Goal: Task Accomplishment & Management: Use online tool/utility

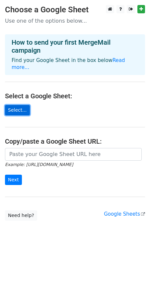
click at [17, 105] on link "Select..." at bounding box center [17, 110] width 25 height 10
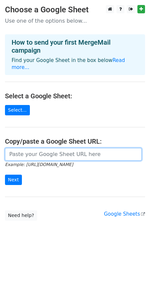
click at [31, 151] on input "url" at bounding box center [73, 154] width 137 height 13
paste input "https://docs.google.com/spreadsheets/d/1ycNkw-asSqbPyrSg0CTik1urZ_4ThldNsEW_Ipr…"
type input "https://docs.google.com/spreadsheets/d/1ycNkw-asSqbPyrSg0CTik1urZ_4ThldNsEW_Ipr…"
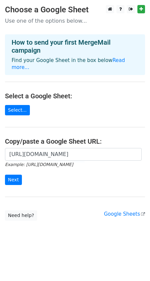
click at [36, 176] on form "https://docs.google.com/spreadsheets/d/1ycNkw-asSqbPyrSg0CTik1urZ_4ThldNsEW_Ipr…" at bounding box center [75, 166] width 140 height 37
click at [15, 174] on input "Next" at bounding box center [13, 179] width 17 height 10
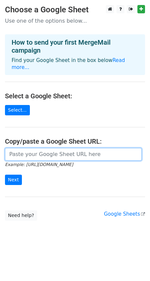
click at [37, 148] on input "url" at bounding box center [73, 154] width 137 height 13
paste input "https://docs.google.com/spreadsheets/d/1ycNkw-asSqbPyrSg0CTik1urZ_4ThldNsEW_Ipr…"
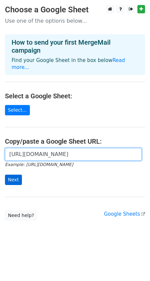
type input "https://docs.google.com/spreadsheets/d/1ycNkw-asSqbPyrSg0CTik1urZ_4ThldNsEW_Ipr…"
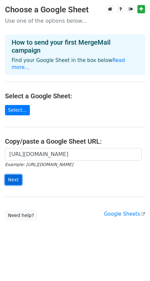
click at [12, 174] on input "Next" at bounding box center [13, 179] width 17 height 10
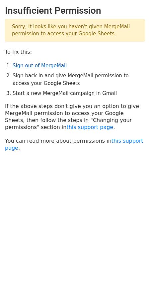
click at [43, 64] on link "Sign out of MergeMail" at bounding box center [40, 66] width 54 height 6
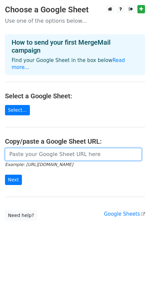
click at [33, 148] on input "url" at bounding box center [73, 154] width 137 height 13
paste input "https://docs.google.com/spreadsheets/d/1ycNkw-asSqbPyrSg0CTik1urZ_4ThldNsEW_Ipr…"
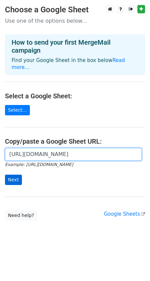
type input "https://docs.google.com/spreadsheets/d/1ycNkw-asSqbPyrSg0CTik1urZ_4ThldNsEW_Ipr…"
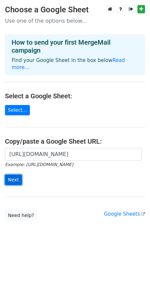
click at [13, 174] on input "Next" at bounding box center [13, 179] width 17 height 10
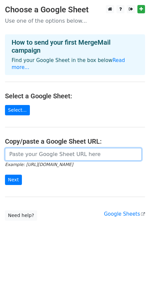
click at [40, 148] on input "url" at bounding box center [73, 154] width 137 height 13
paste input "[URL][DOMAIN_NAME]"
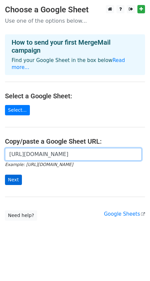
type input "[URL][DOMAIN_NAME]"
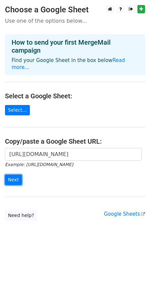
click at [19, 174] on input "Next" at bounding box center [13, 179] width 17 height 10
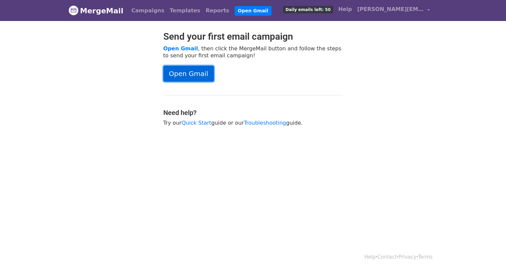
click at [202, 75] on link "Open Gmail" at bounding box center [188, 74] width 51 height 16
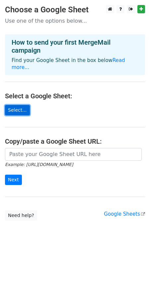
click at [20, 105] on link "Select..." at bounding box center [17, 110] width 25 height 10
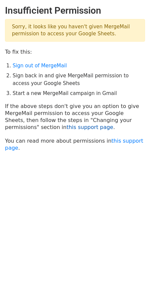
click at [67, 127] on link "this support page" at bounding box center [90, 127] width 47 height 6
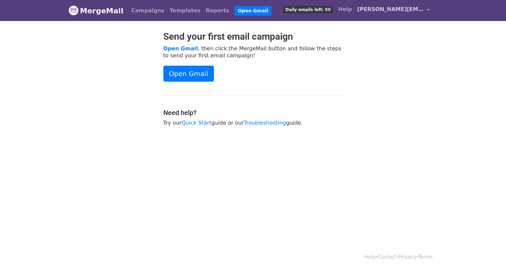
click at [408, 10] on span "[PERSON_NAME][EMAIL_ADDRESS][PERSON_NAME][DOMAIN_NAME]" at bounding box center [390, 9] width 67 height 8
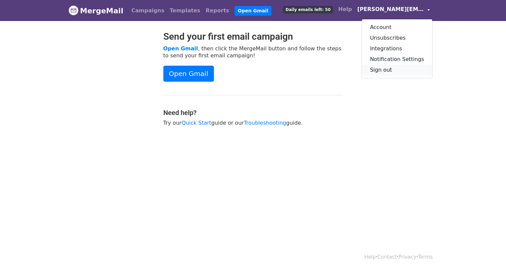
click at [389, 70] on link "Sign out" at bounding box center [397, 70] width 70 height 11
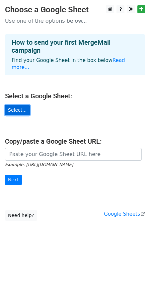
click at [18, 105] on link "Select..." at bounding box center [17, 110] width 25 height 10
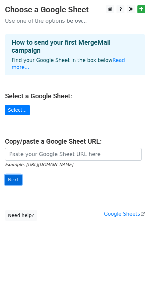
click at [19, 174] on input "Next" at bounding box center [13, 179] width 17 height 10
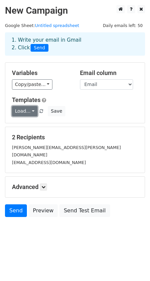
click at [29, 110] on link "Load..." at bounding box center [25, 111] width 26 height 10
click at [60, 98] on h5 "Templates" at bounding box center [75, 99] width 126 height 7
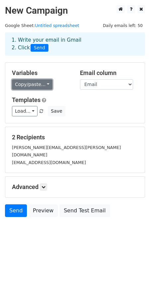
click at [41, 87] on link "Copy/paste..." at bounding box center [32, 84] width 41 height 10
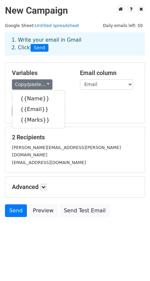
click at [86, 103] on h5 "Templates" at bounding box center [75, 99] width 126 height 7
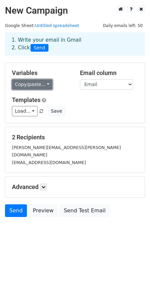
click at [26, 87] on link "Copy/paste..." at bounding box center [32, 84] width 41 height 10
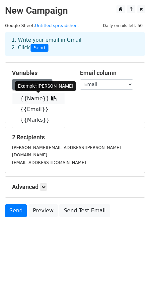
click at [26, 97] on link "{{Name}}" at bounding box center [38, 98] width 53 height 11
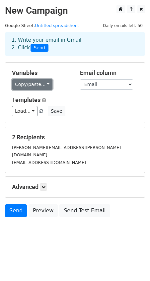
click at [46, 85] on link "Copy/paste..." at bounding box center [32, 84] width 41 height 10
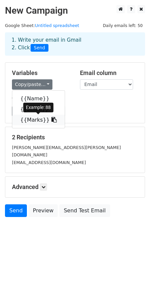
click at [32, 118] on link "{{Marks}}" at bounding box center [38, 120] width 53 height 11
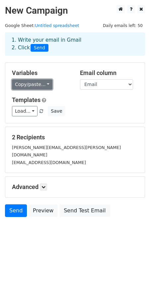
click at [40, 84] on link "Copy/paste..." at bounding box center [32, 84] width 41 height 10
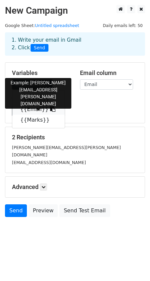
click at [34, 108] on link "{{Email}}" at bounding box center [38, 109] width 53 height 11
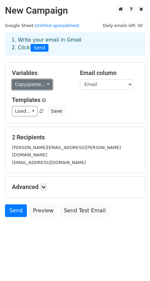
click at [40, 86] on link "Copy/paste..." at bounding box center [32, 84] width 41 height 10
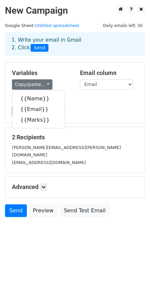
click at [96, 100] on h5 "Templates" at bounding box center [75, 99] width 126 height 7
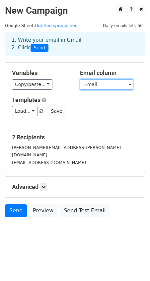
click at [100, 89] on select "Name Email Marks" at bounding box center [106, 84] width 53 height 10
click at [80, 79] on select "Name Email Marks" at bounding box center [106, 84] width 53 height 10
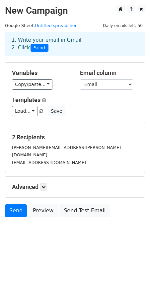
click at [64, 106] on div "Templates Load... No templates saved Save" at bounding box center [75, 106] width 136 height 20
click at [43, 185] on icon at bounding box center [44, 187] width 4 height 4
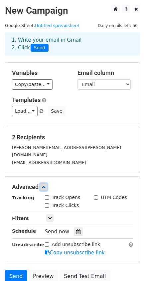
click at [43, 185] on icon at bounding box center [44, 187] width 4 height 4
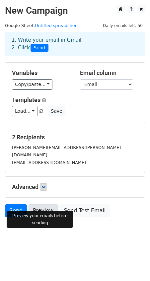
click at [45, 204] on link "Preview" at bounding box center [43, 210] width 29 height 13
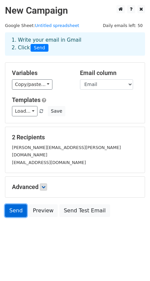
click at [14, 204] on link "Send" at bounding box center [16, 210] width 22 height 13
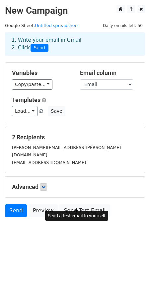
click at [86, 229] on body "New Campaign Daily emails left: 50 Google Sheet: Untitled spreadsheet 1. Write …" at bounding box center [75, 126] width 150 height 242
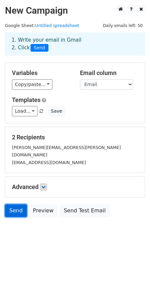
click at [21, 204] on link "Send" at bounding box center [16, 210] width 22 height 13
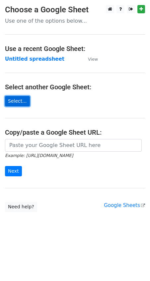
click at [21, 100] on link "Select..." at bounding box center [17, 101] width 25 height 10
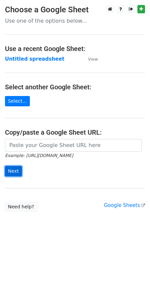
click at [12, 172] on input "Next" at bounding box center [13, 171] width 17 height 10
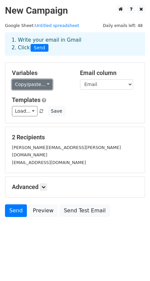
click at [22, 82] on link "Copy/paste..." at bounding box center [32, 84] width 41 height 10
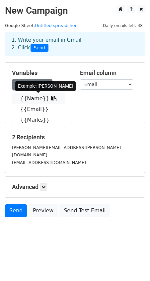
click at [32, 100] on link "{{Name}}" at bounding box center [38, 98] width 53 height 11
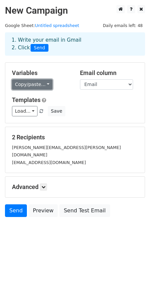
click at [31, 86] on link "Copy/paste..." at bounding box center [32, 84] width 41 height 10
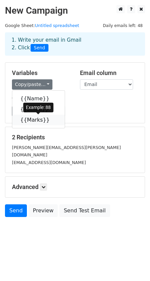
click at [36, 117] on link "{{Marks}}" at bounding box center [38, 120] width 53 height 11
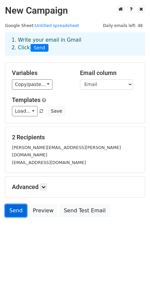
click at [16, 204] on link "Send" at bounding box center [16, 210] width 22 height 13
